Goal: Task Accomplishment & Management: Complete application form

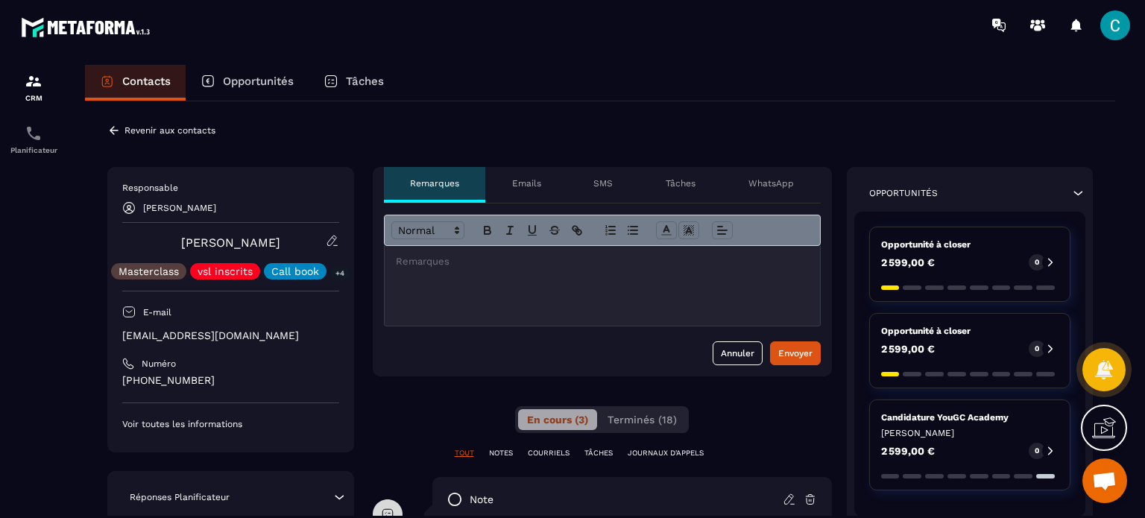
click at [109, 125] on icon at bounding box center [113, 130] width 13 height 13
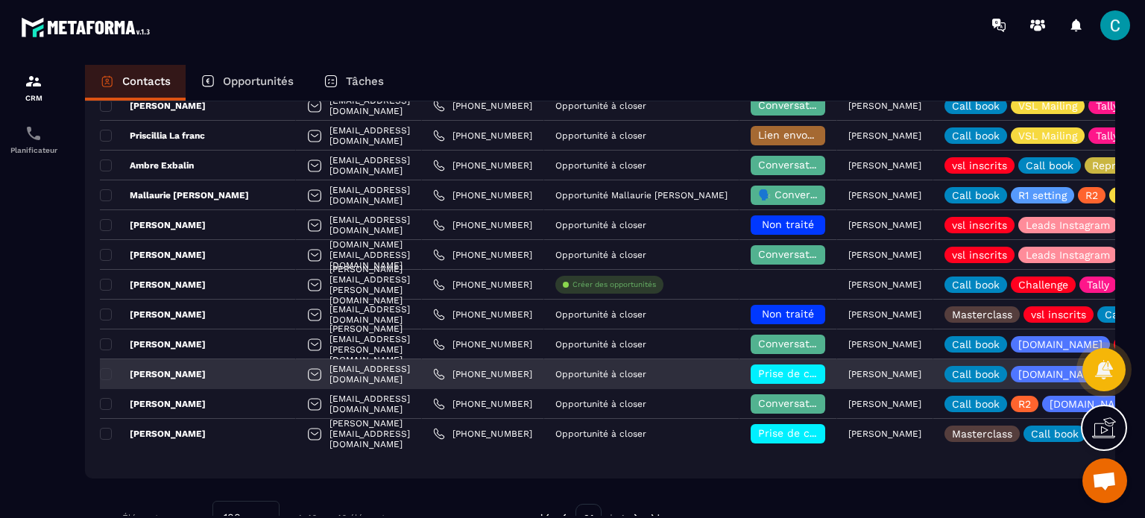
scroll to position [1149, 0]
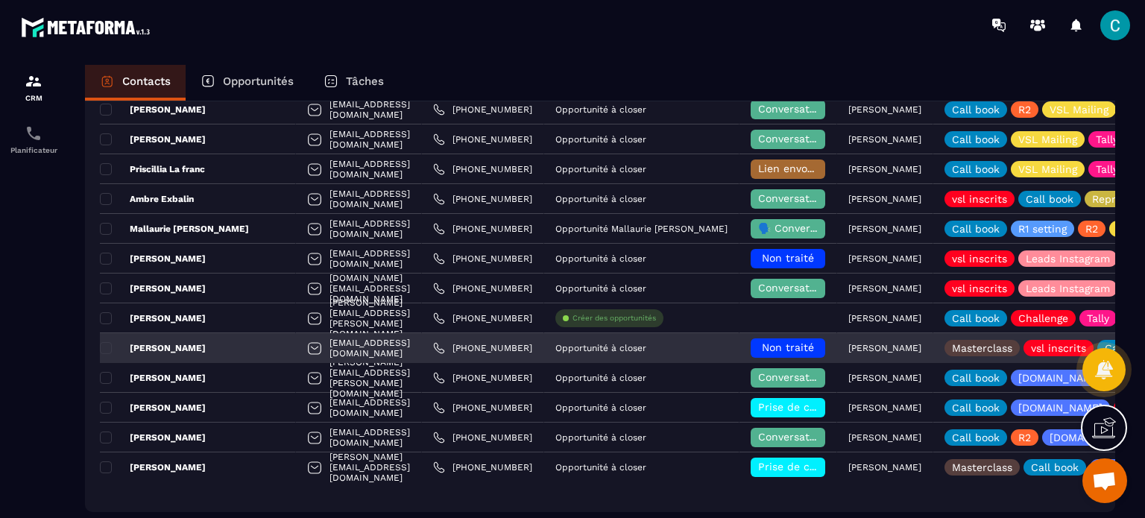
click at [771, 352] on span "Non traité" at bounding box center [788, 347] width 52 height 12
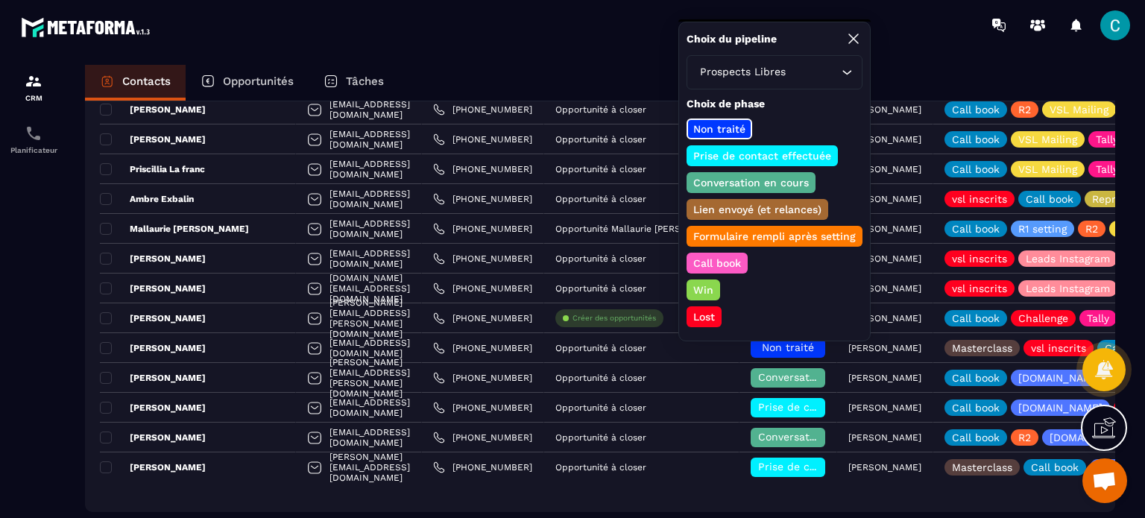
click at [701, 306] on div "Lost" at bounding box center [703, 316] width 35 height 21
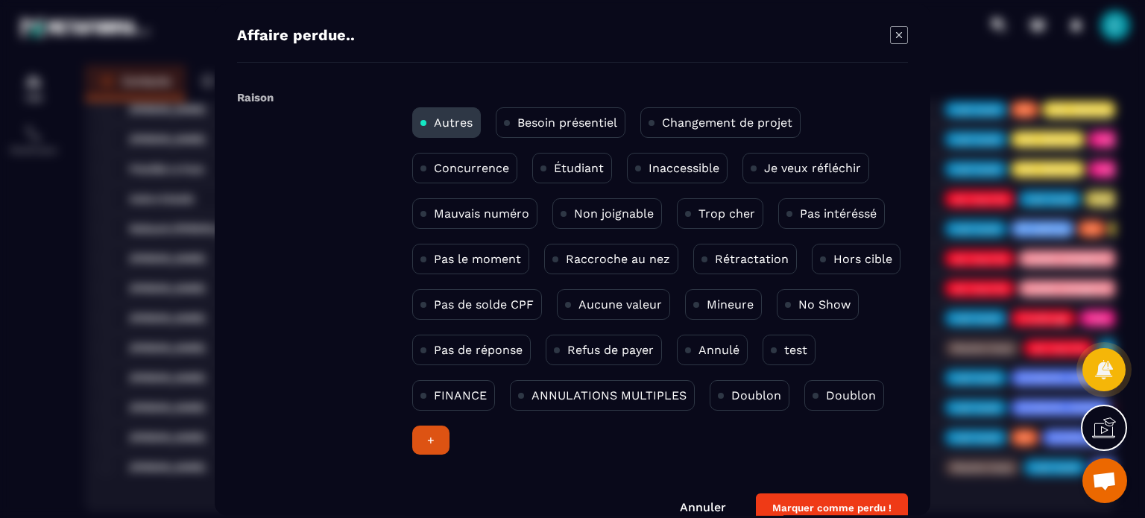
scroll to position [28, 0]
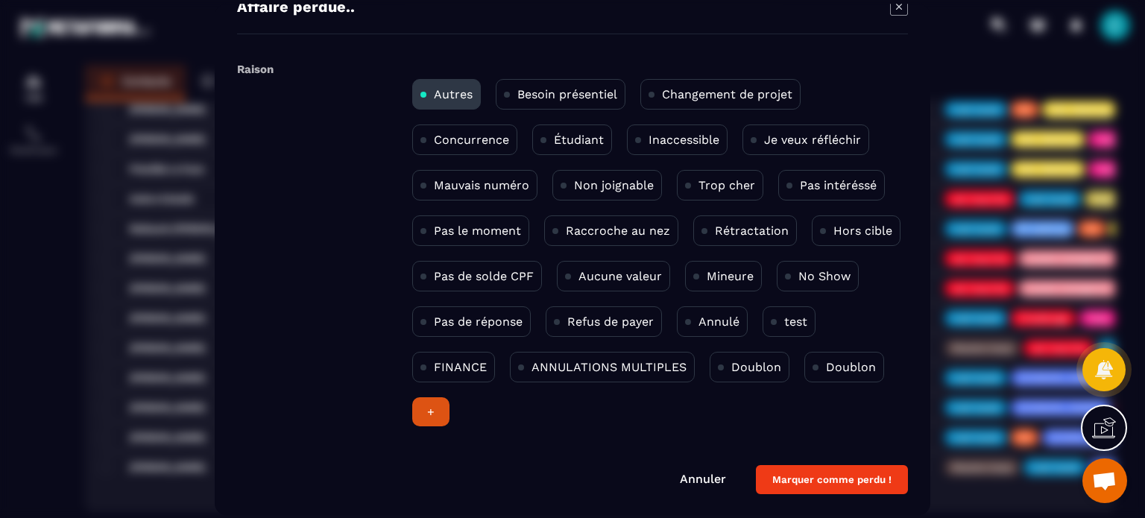
click at [841, 229] on p "Hors cible" at bounding box center [862, 231] width 59 height 14
click at [832, 473] on button "Marquer comme perdu !" at bounding box center [832, 479] width 152 height 29
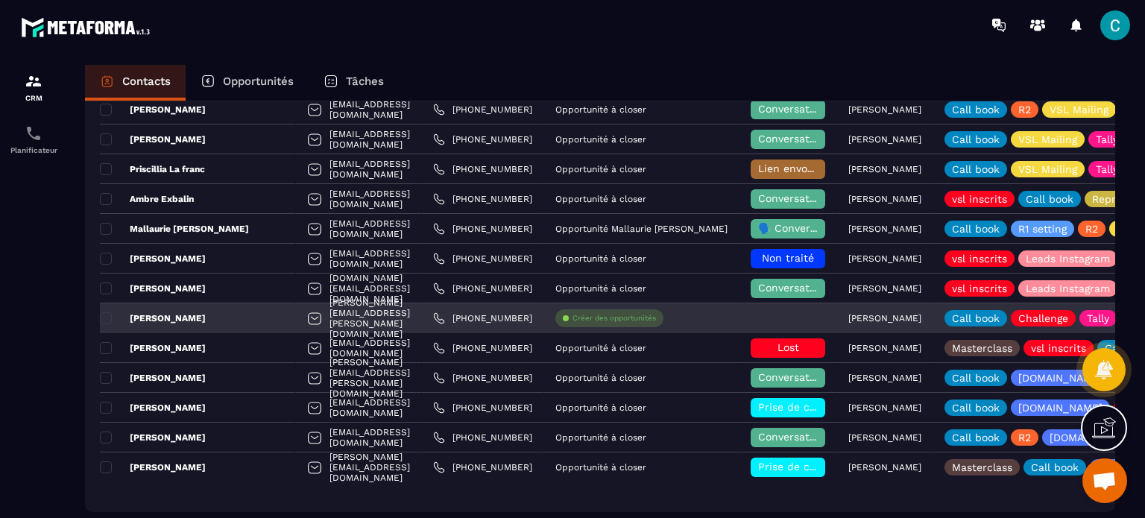
click at [636, 319] on p "Créer des opportunités" at bounding box center [613, 318] width 83 height 10
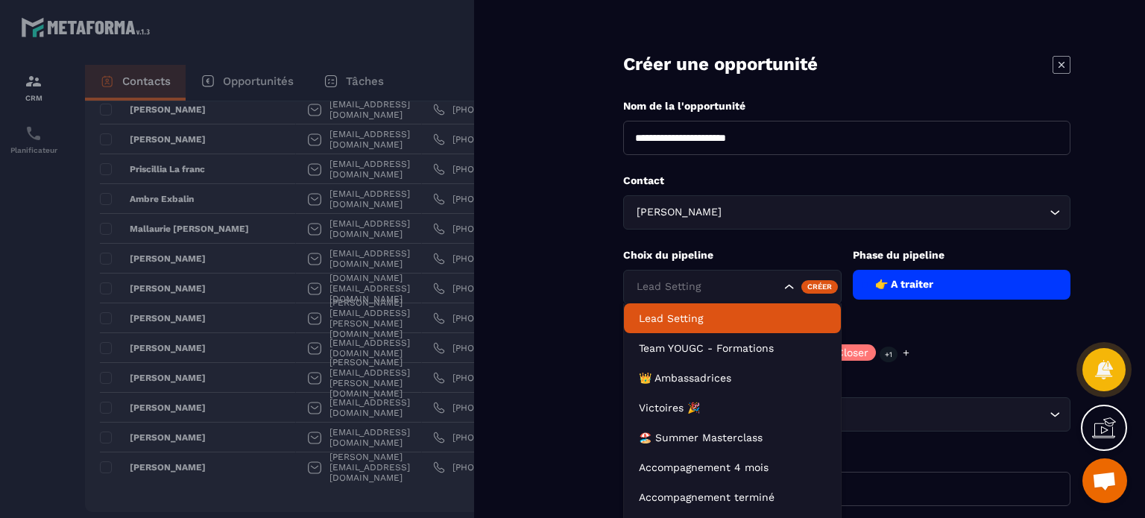
click at [747, 292] on input "Search for option" at bounding box center [707, 287] width 148 height 16
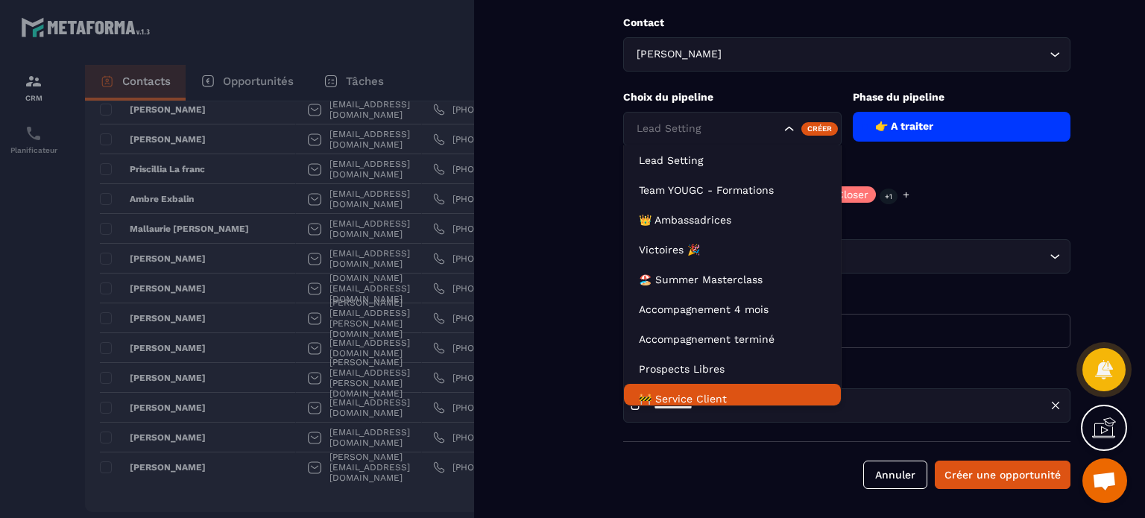
scroll to position [67, 0]
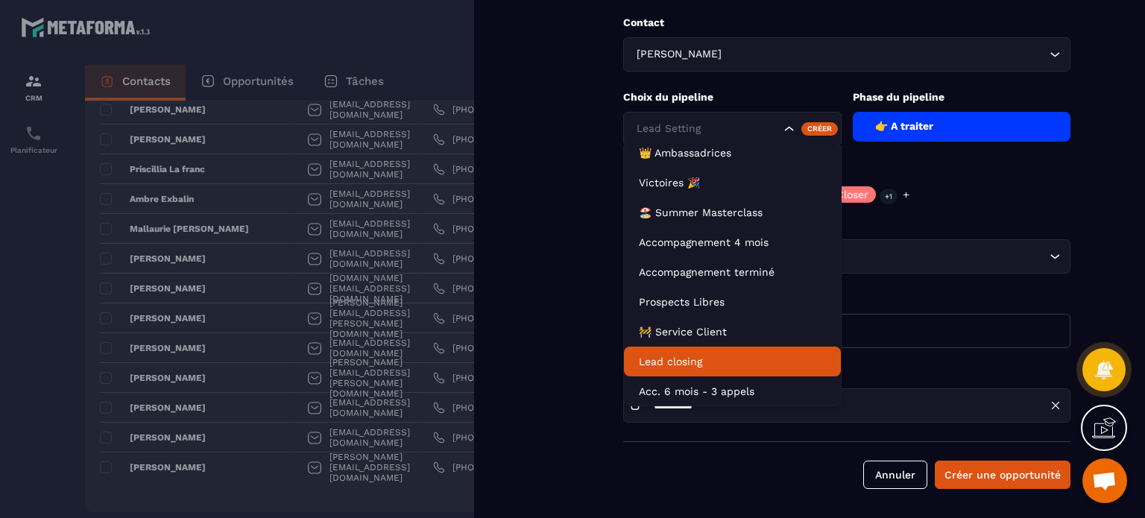
click at [714, 352] on li "Lead closing" at bounding box center [732, 362] width 217 height 30
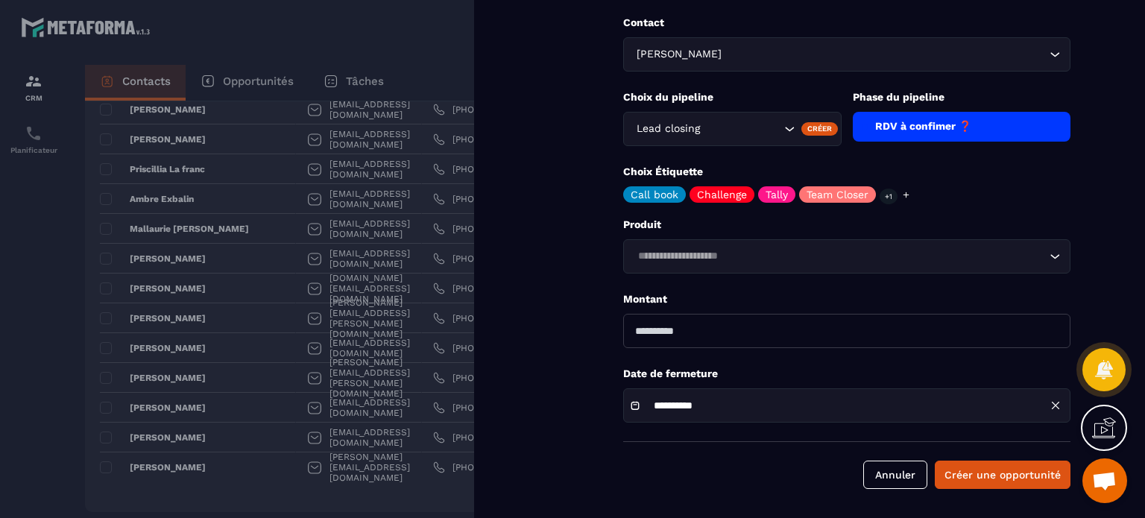
click at [962, 122] on div "RDV à confimer ❓" at bounding box center [962, 127] width 218 height 30
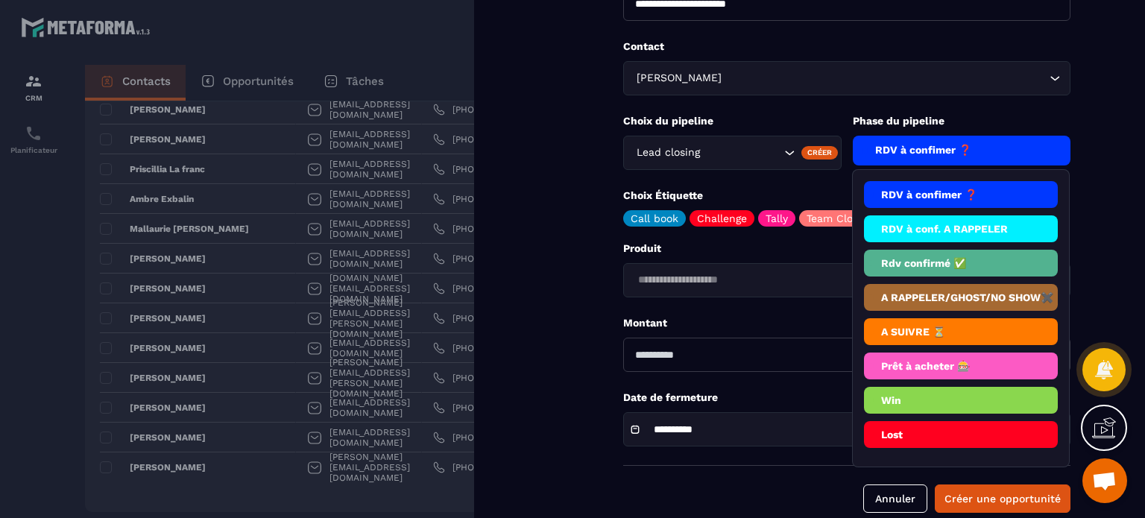
scroll to position [158, 0]
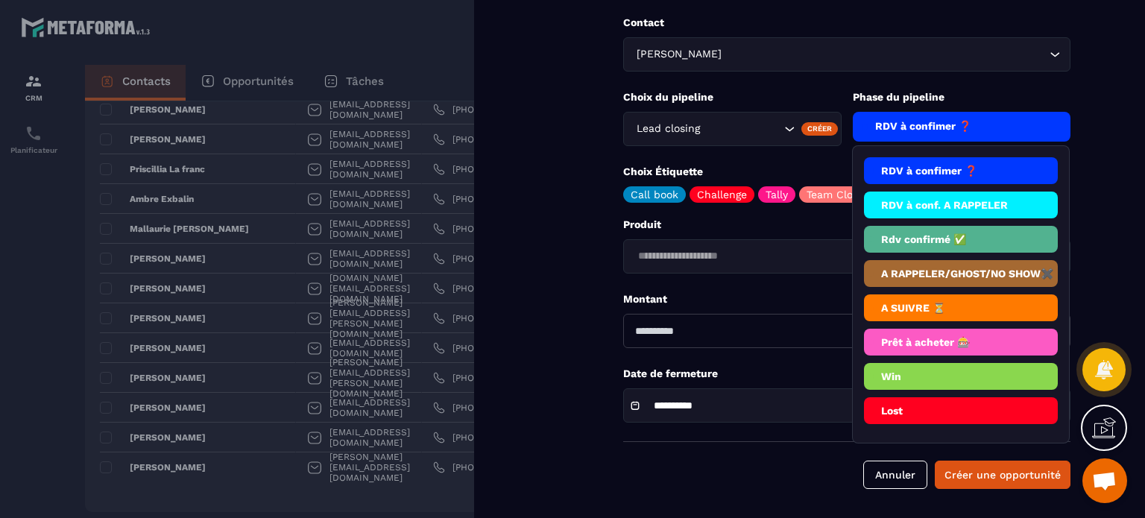
click at [952, 208] on li "RDV à conf. A RAPPELER" at bounding box center [961, 205] width 195 height 27
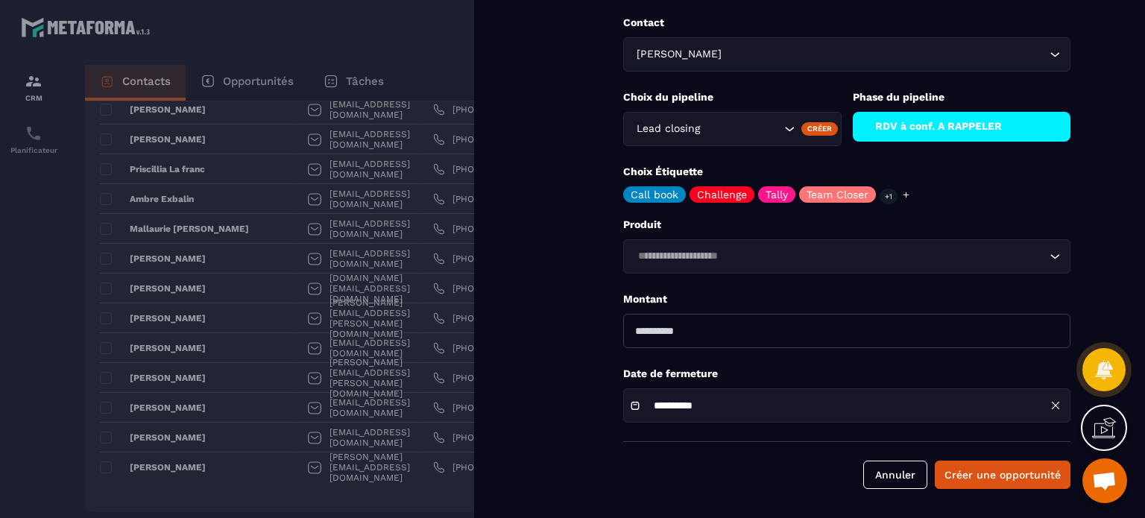
drag, startPoint x: 657, startPoint y: 331, endPoint x: 638, endPoint y: 331, distance: 19.4
click at [638, 331] on input "number" at bounding box center [846, 331] width 447 height 34
type input "****"
type input "*******"
click at [721, 356] on form "**********" at bounding box center [847, 180] width 596 height 677
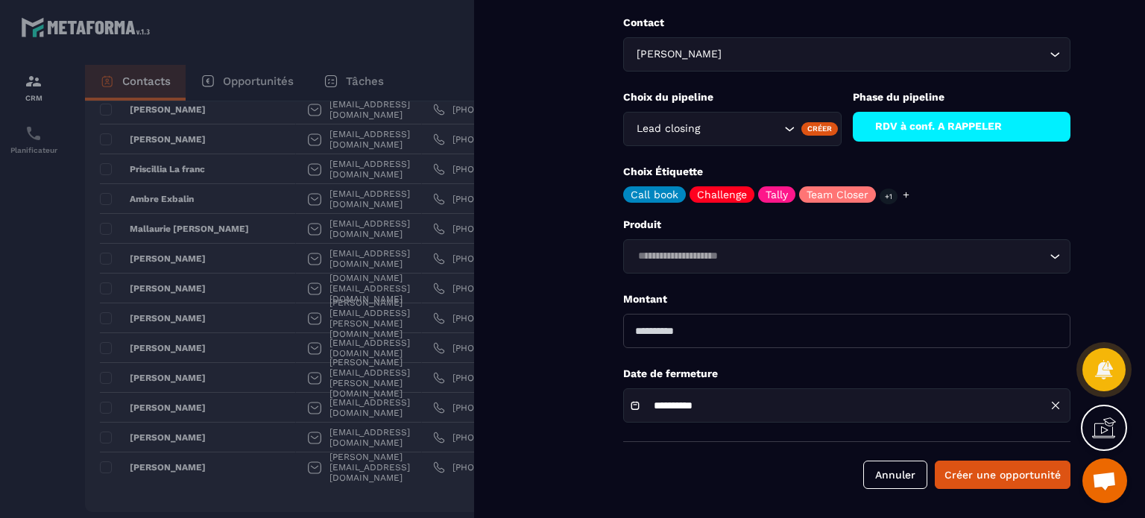
click at [789, 412] on div "**********" at bounding box center [846, 405] width 447 height 34
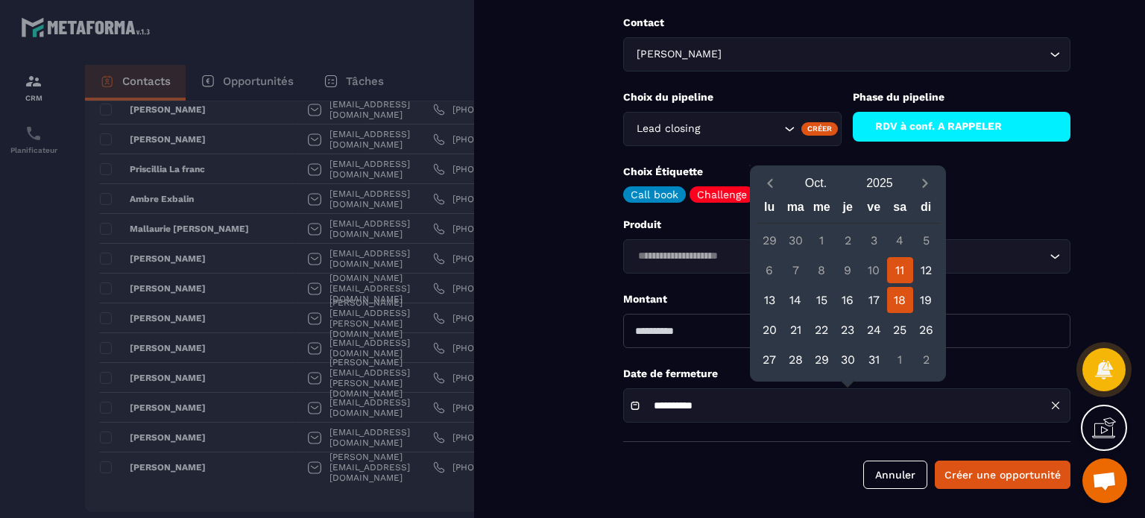
click at [903, 303] on div "18" at bounding box center [900, 300] width 26 height 26
type input "**********"
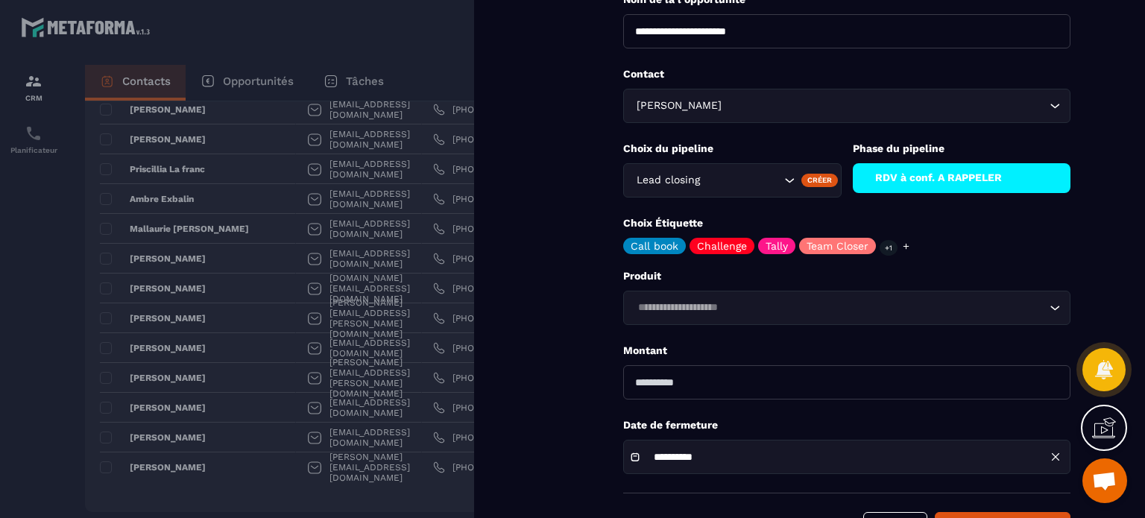
scroll to position [9, 0]
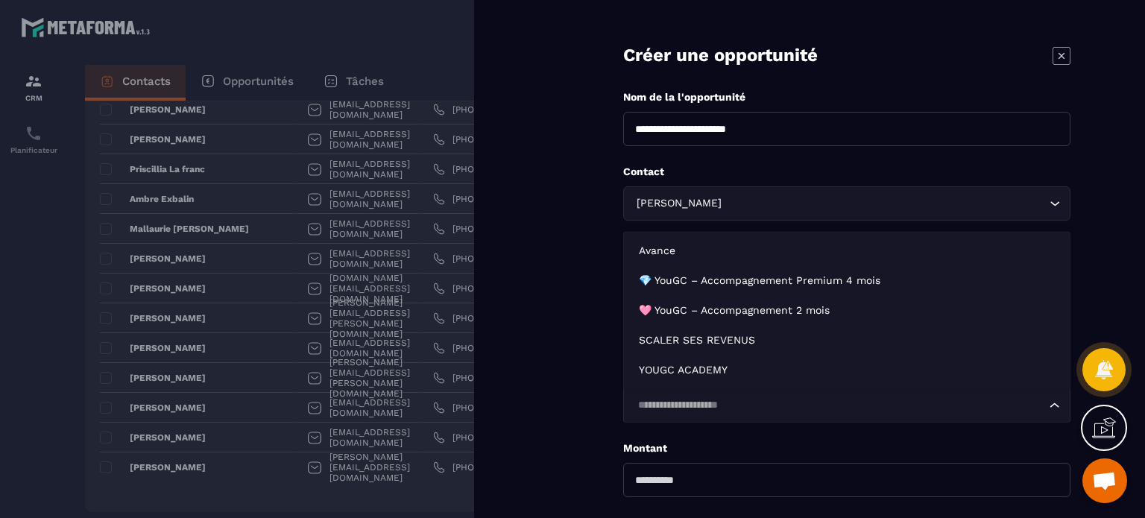
click at [822, 401] on input "Search for option" at bounding box center [839, 405] width 413 height 16
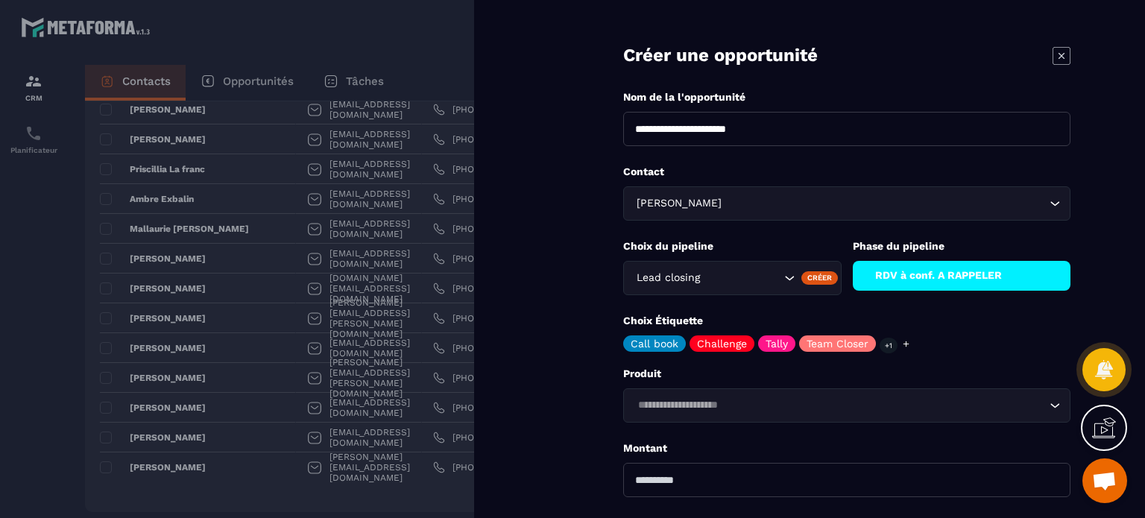
click at [778, 446] on p "Montant" at bounding box center [846, 448] width 447 height 14
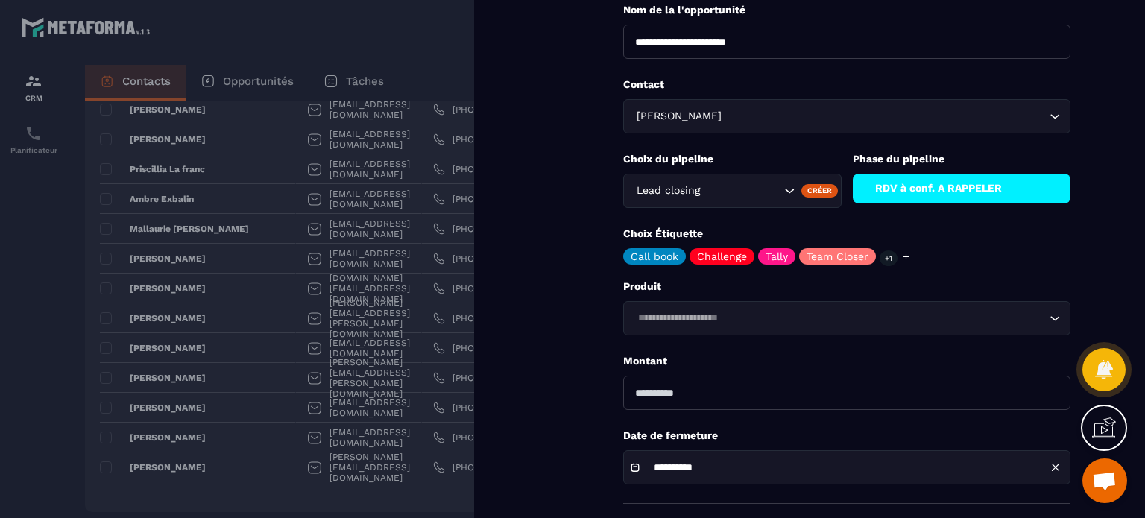
scroll to position [158, 0]
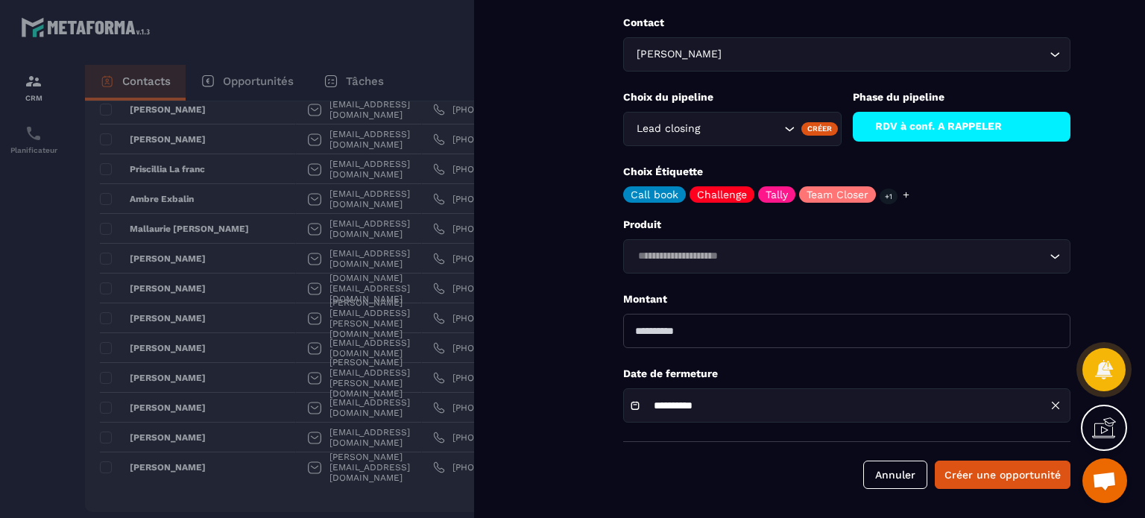
click at [1012, 461] on div "Annuler Créer une opportunité" at bounding box center [846, 475] width 447 height 28
click at [1001, 473] on button "Créer une opportunité" at bounding box center [1003, 475] width 136 height 28
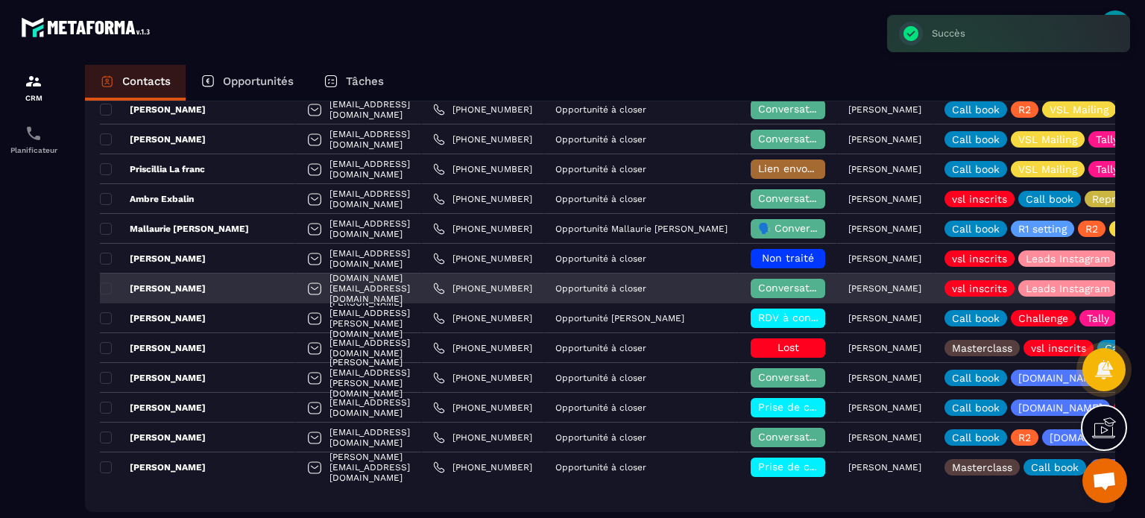
scroll to position [1074, 0]
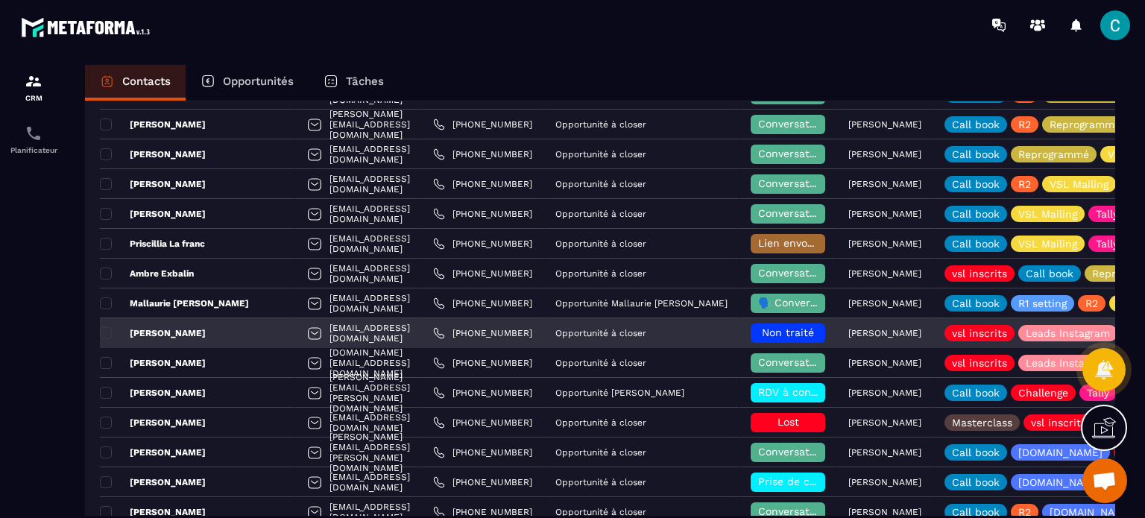
click at [171, 329] on p "[PERSON_NAME]" at bounding box center [153, 333] width 106 height 12
